Goal: Obtain resource: Download file/media

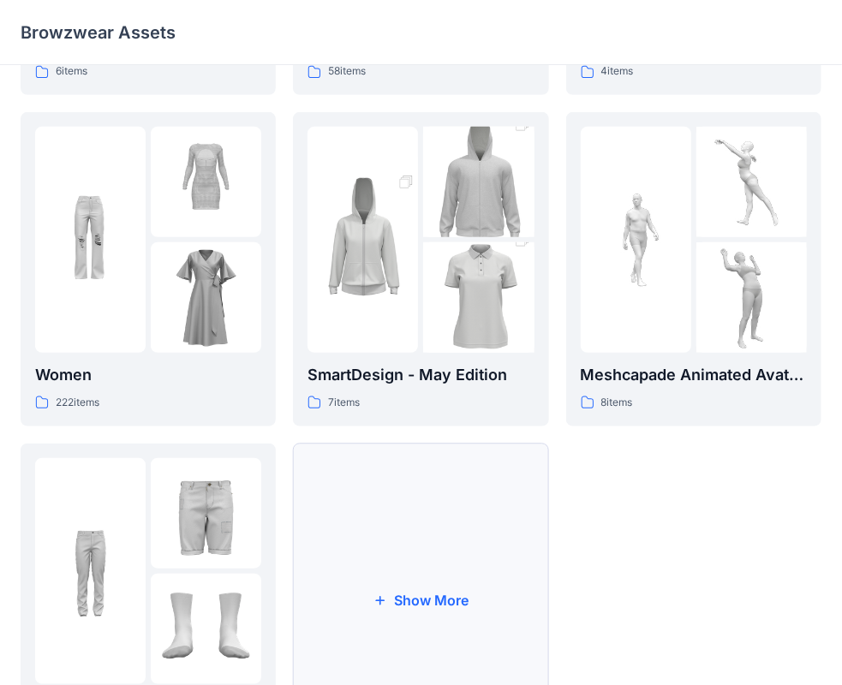
scroll to position [425, 0]
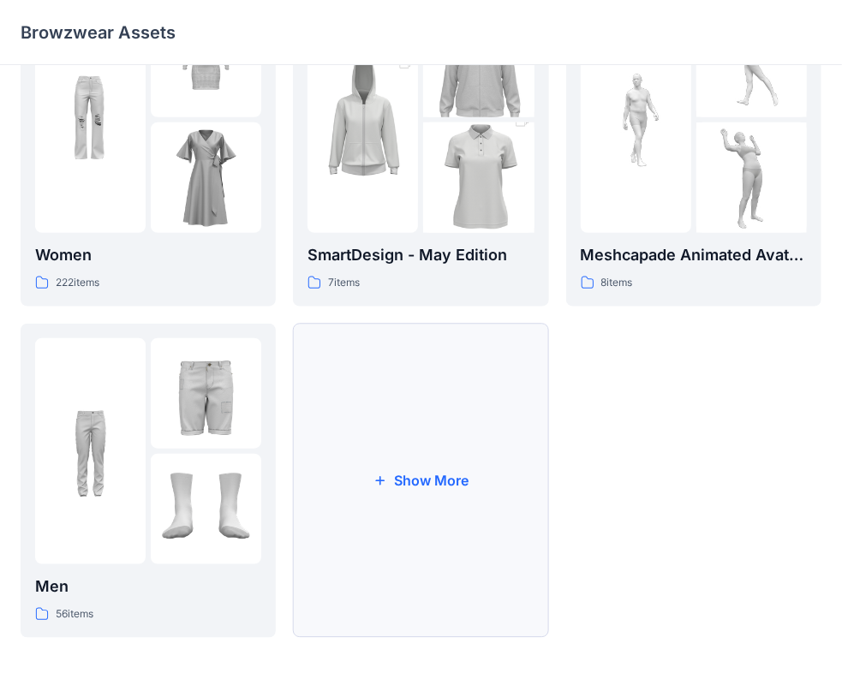
click at [454, 476] on button "Show More" at bounding box center [420, 481] width 255 height 314
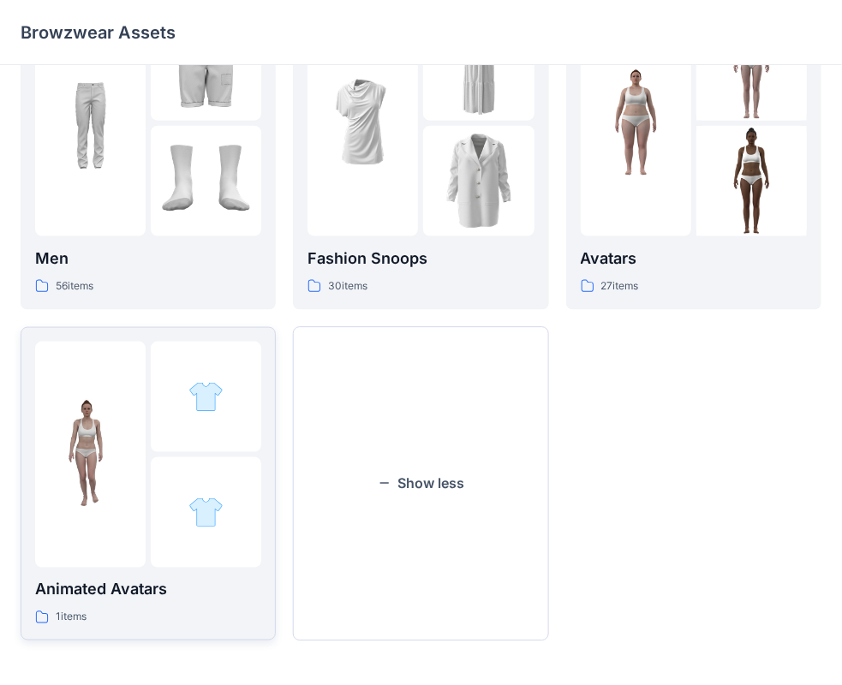
scroll to position [757, 0]
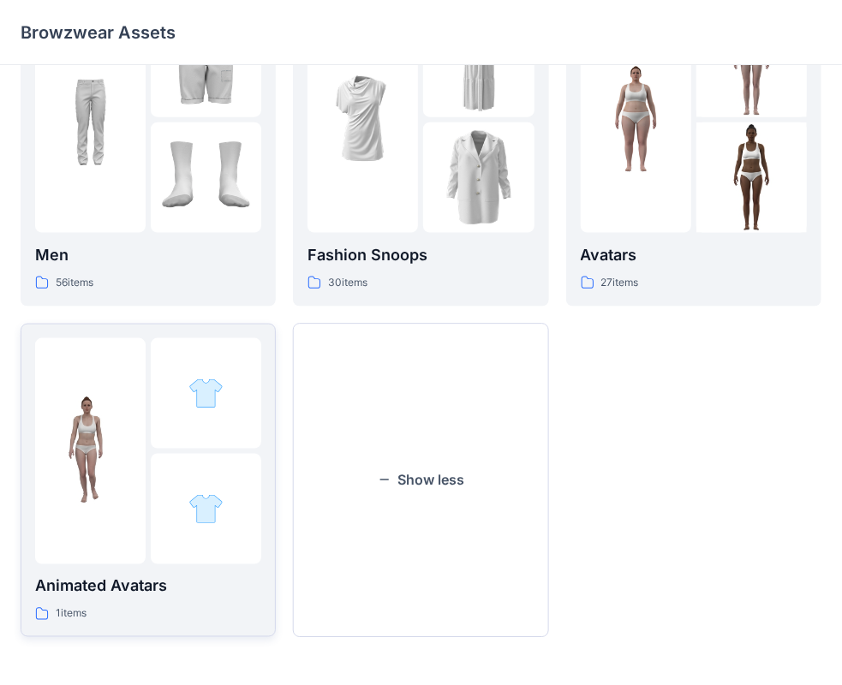
click at [95, 490] on img at bounding box center [90, 451] width 111 height 111
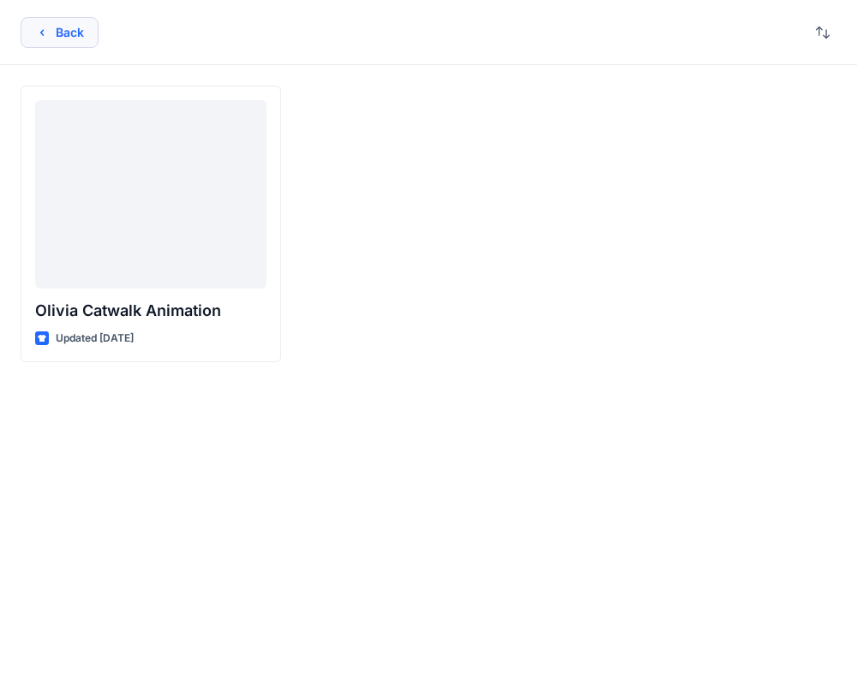
click at [54, 28] on button "Back" at bounding box center [60, 32] width 78 height 31
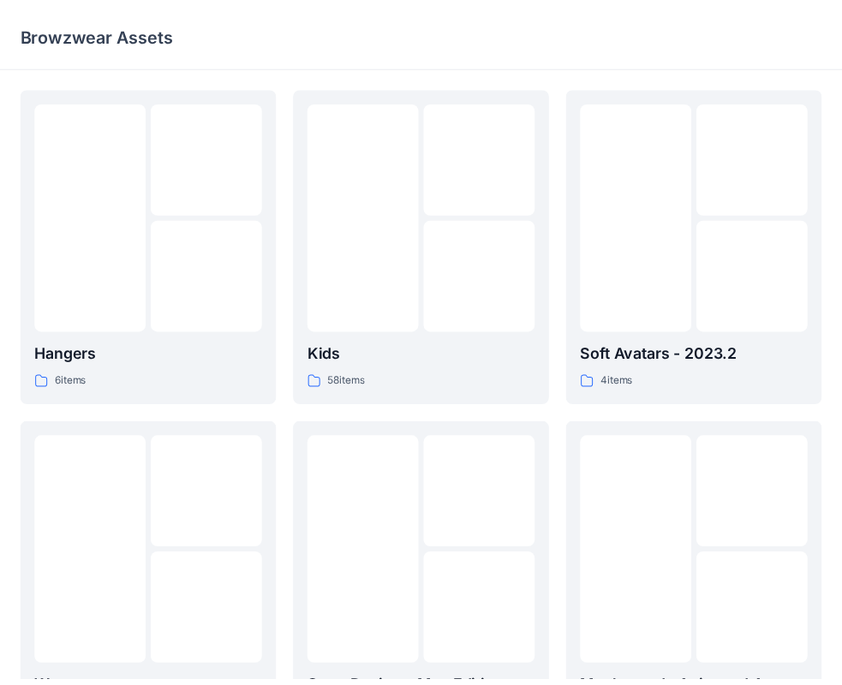
scroll to position [757, 0]
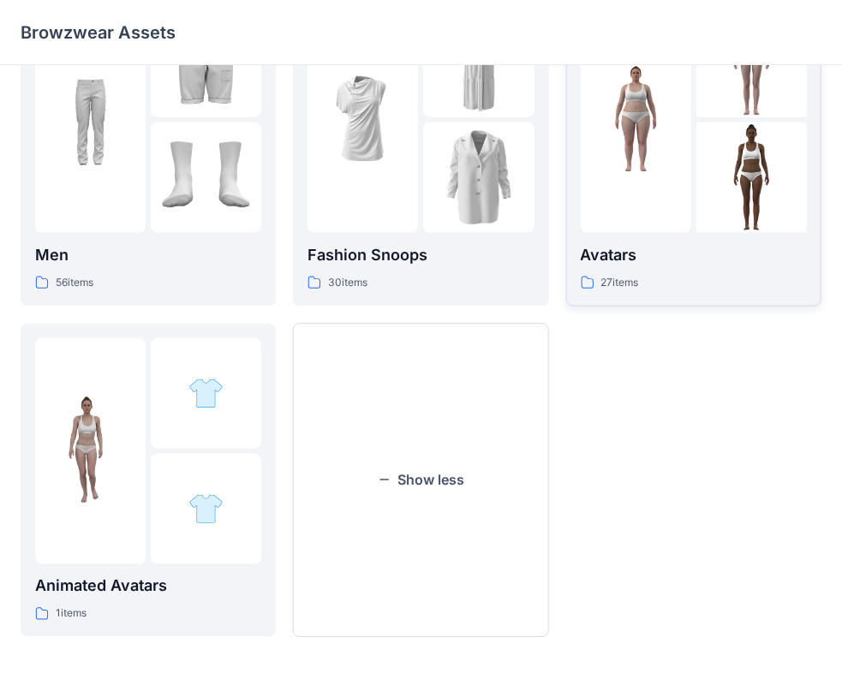
click at [674, 201] on div at bounding box center [636, 120] width 111 height 226
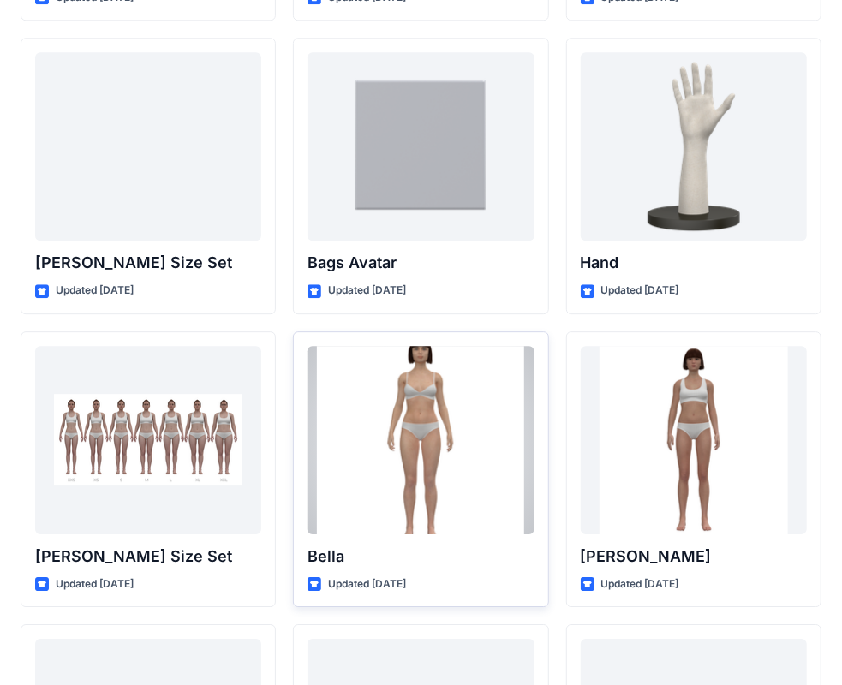
scroll to position [2039, 0]
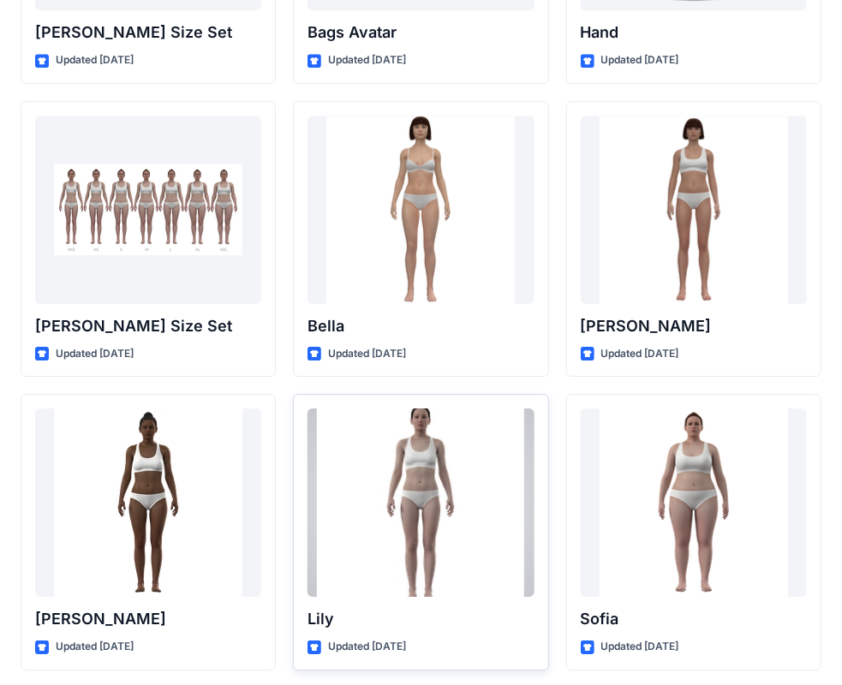
click at [426, 518] on div at bounding box center [421, 503] width 226 height 189
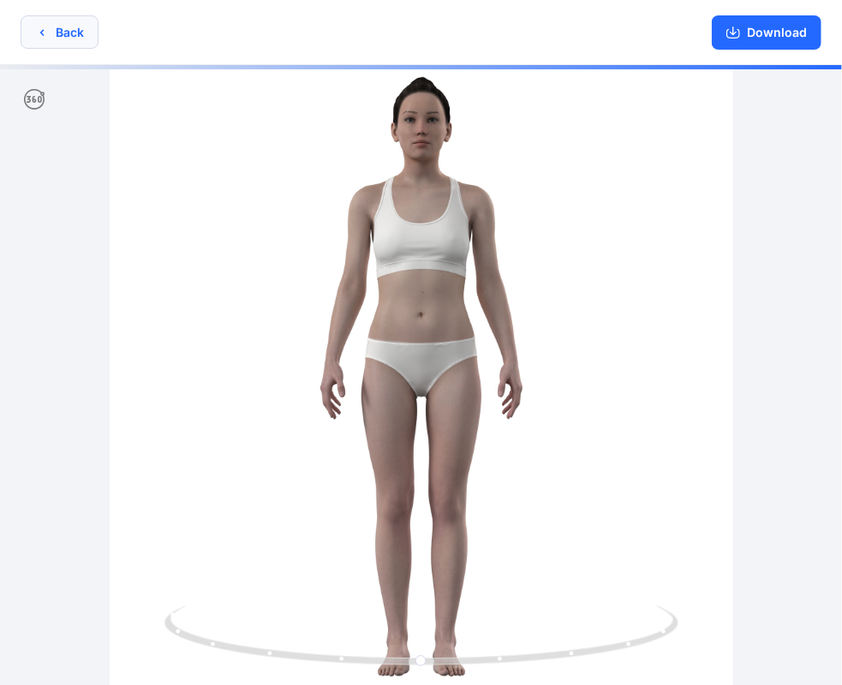
click at [45, 37] on icon "button" at bounding box center [42, 33] width 14 height 14
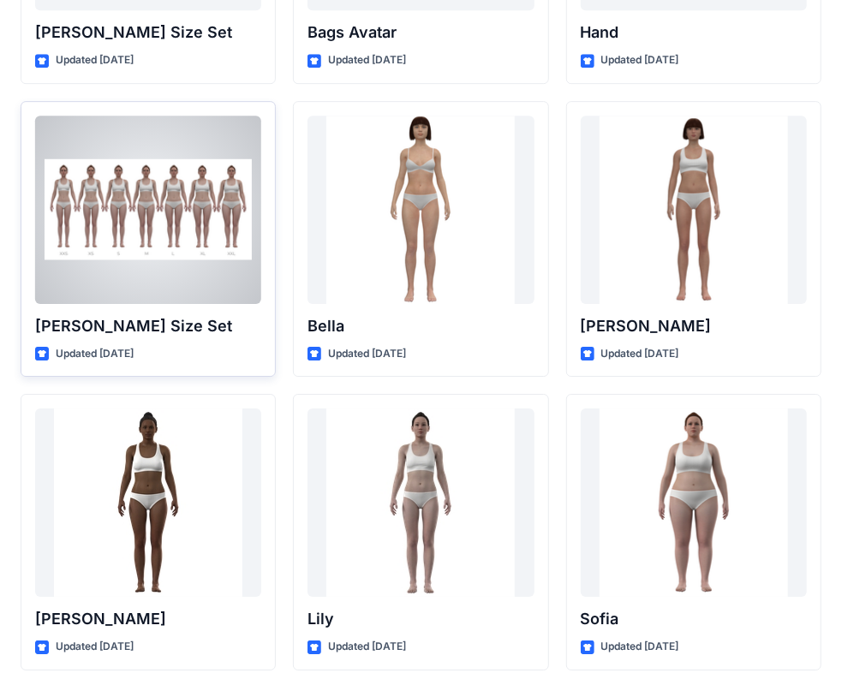
click at [142, 229] on div at bounding box center [148, 210] width 226 height 189
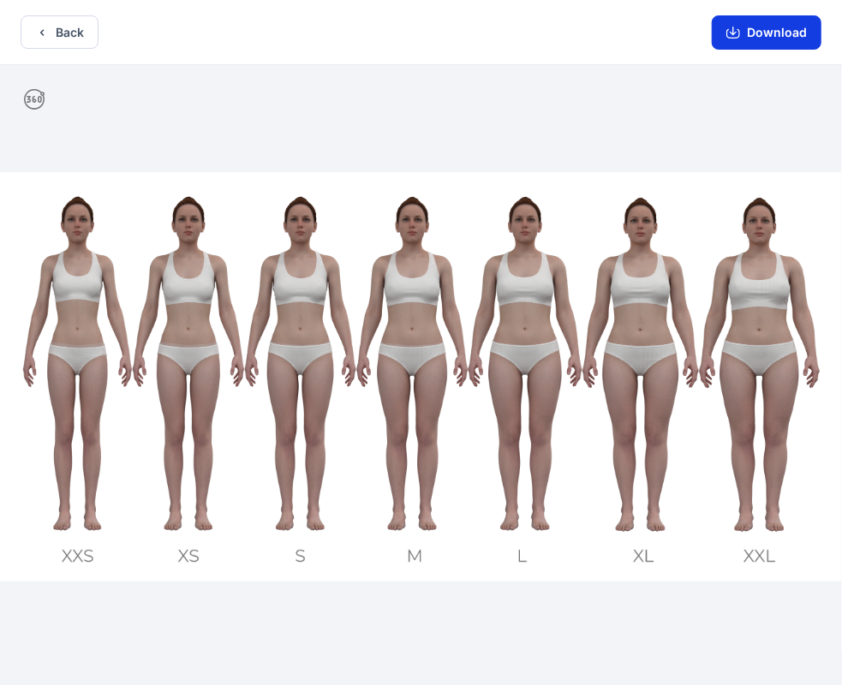
click at [766, 31] on button "Download" at bounding box center [767, 32] width 110 height 34
click at [735, 30] on icon "button" at bounding box center [734, 33] width 14 height 14
click at [82, 38] on button "Back" at bounding box center [60, 31] width 78 height 33
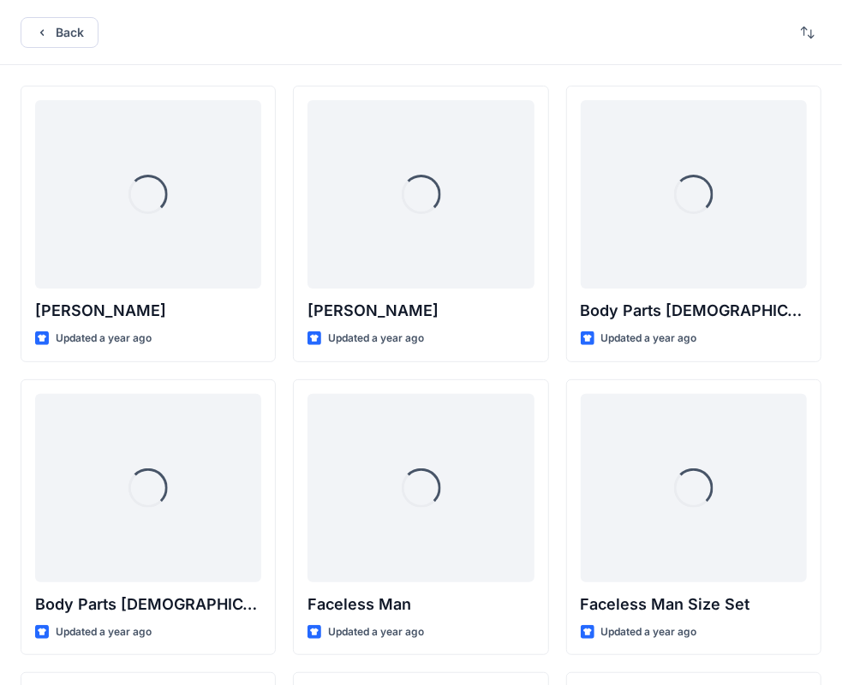
scroll to position [2039, 0]
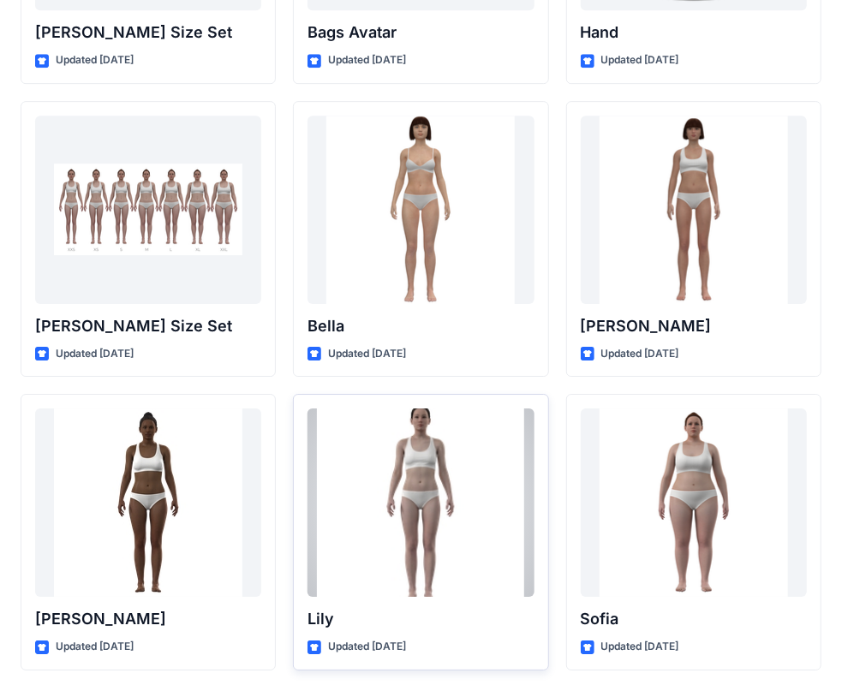
click at [437, 506] on div at bounding box center [421, 503] width 226 height 189
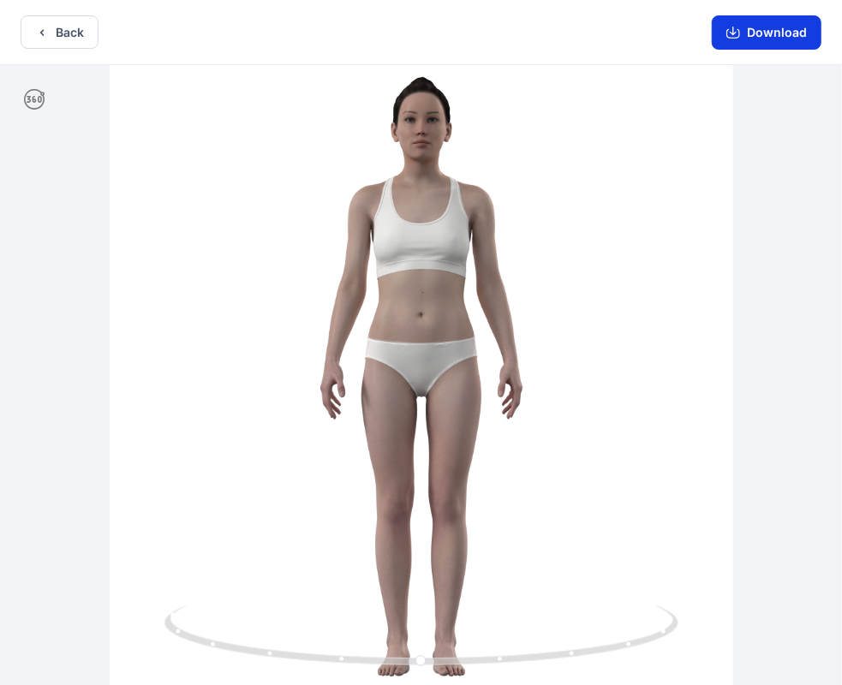
click at [785, 27] on button "Download" at bounding box center [767, 32] width 110 height 34
click at [732, 33] on icon "button" at bounding box center [734, 33] width 14 height 14
